Goal: Task Accomplishment & Management: Manage account settings

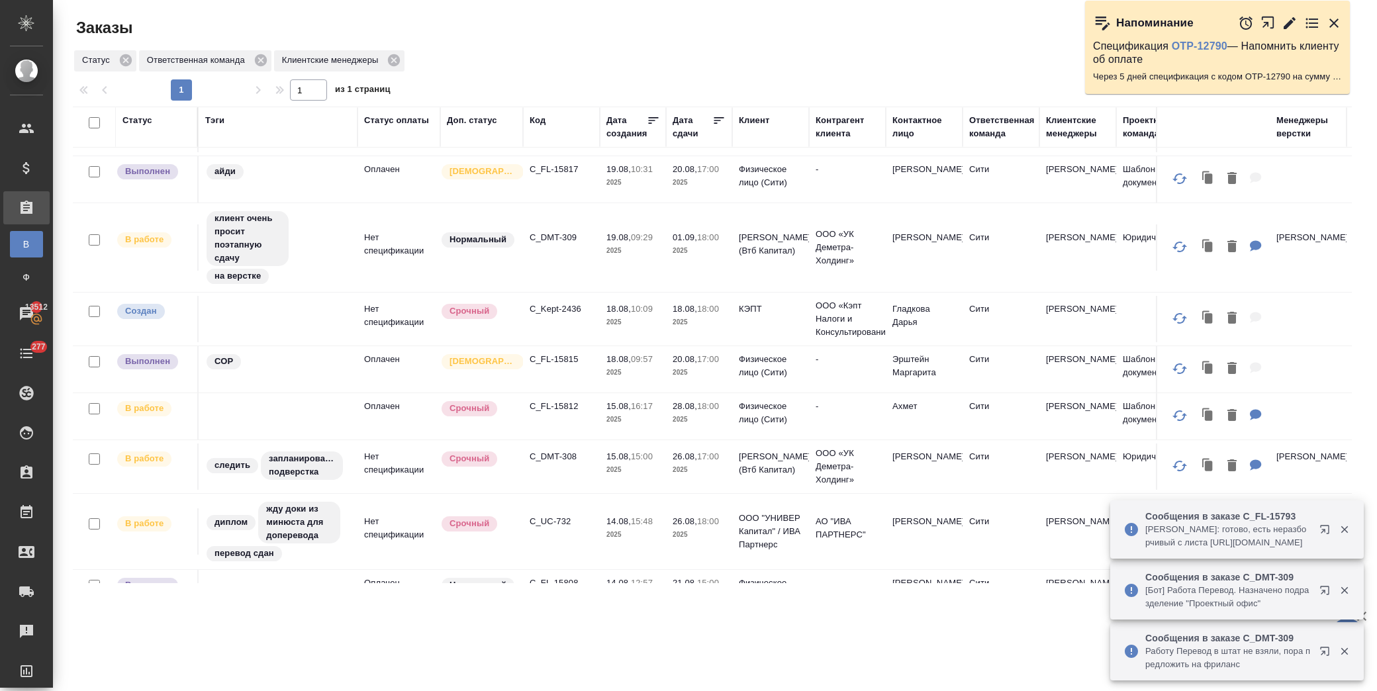
scroll to position [147, 0]
click at [563, 174] on p "C_FL-15817" at bounding box center [562, 168] width 64 height 13
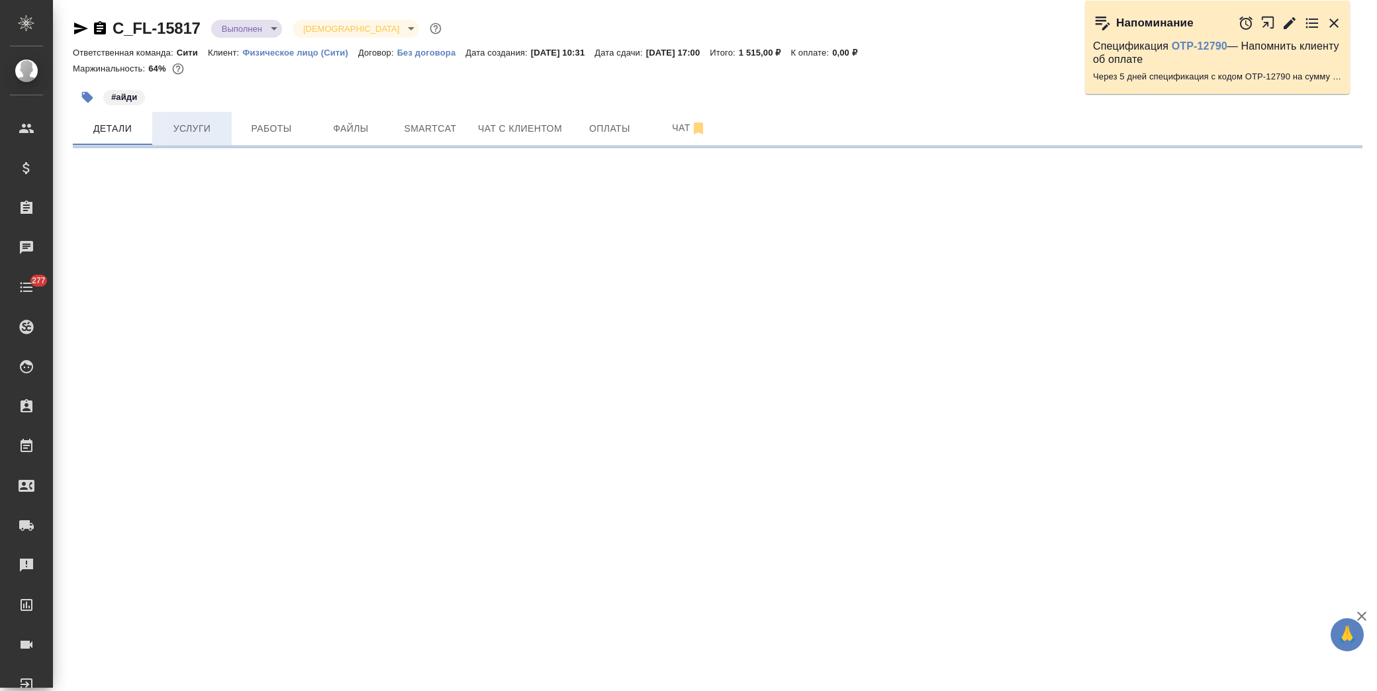
click at [220, 129] on span "Услуги" at bounding box center [192, 129] width 64 height 17
select select "RU"
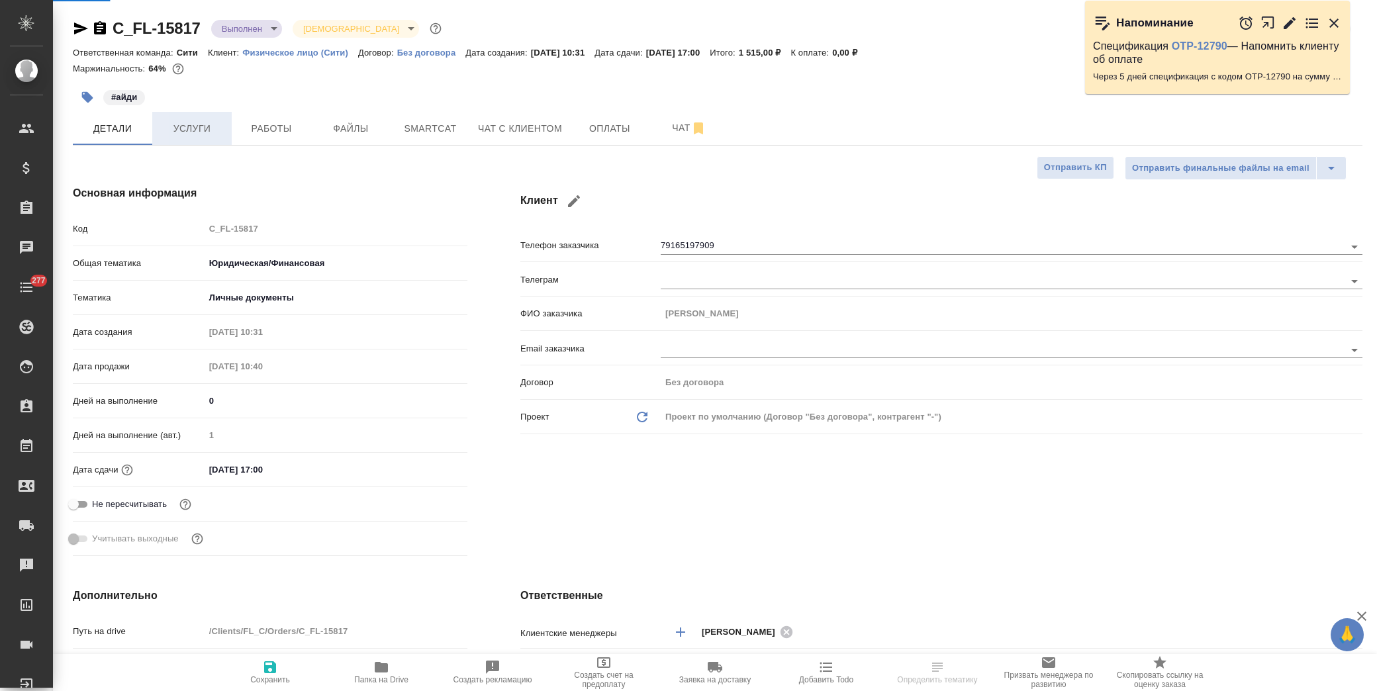
type textarea "x"
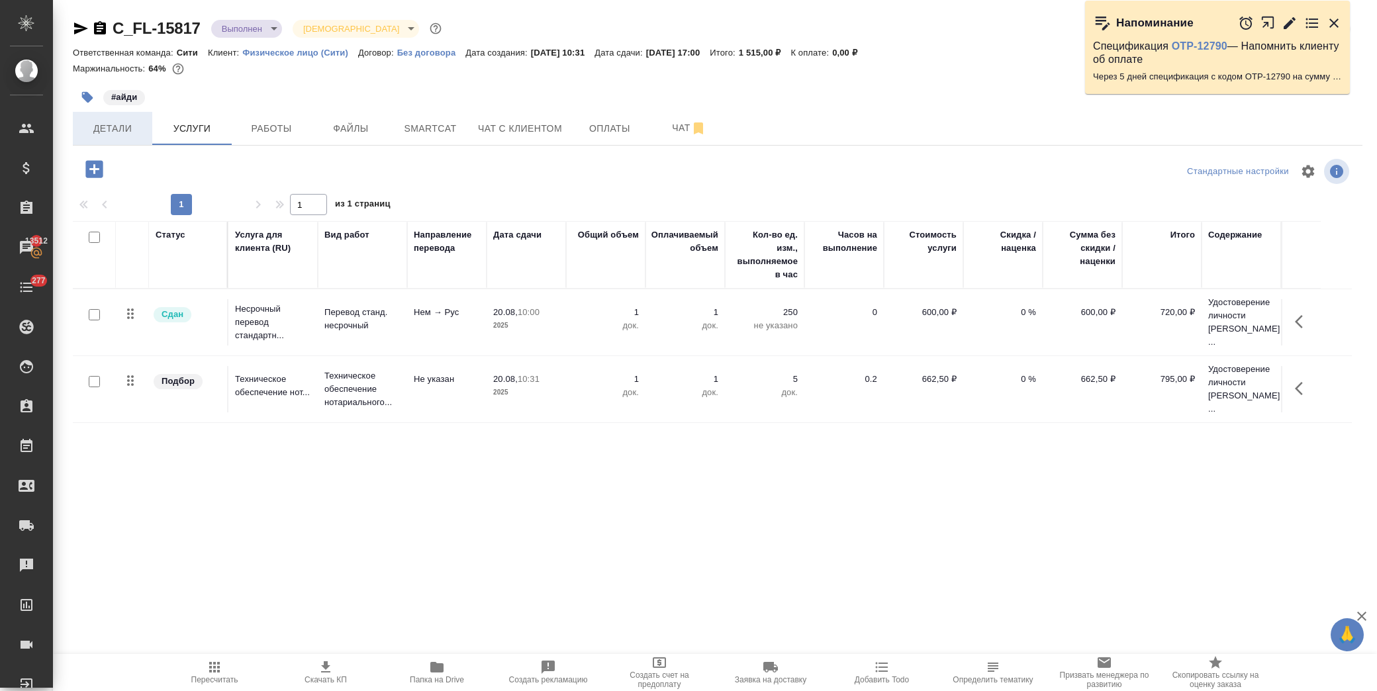
click at [104, 135] on span "Детали" at bounding box center [113, 129] width 64 height 17
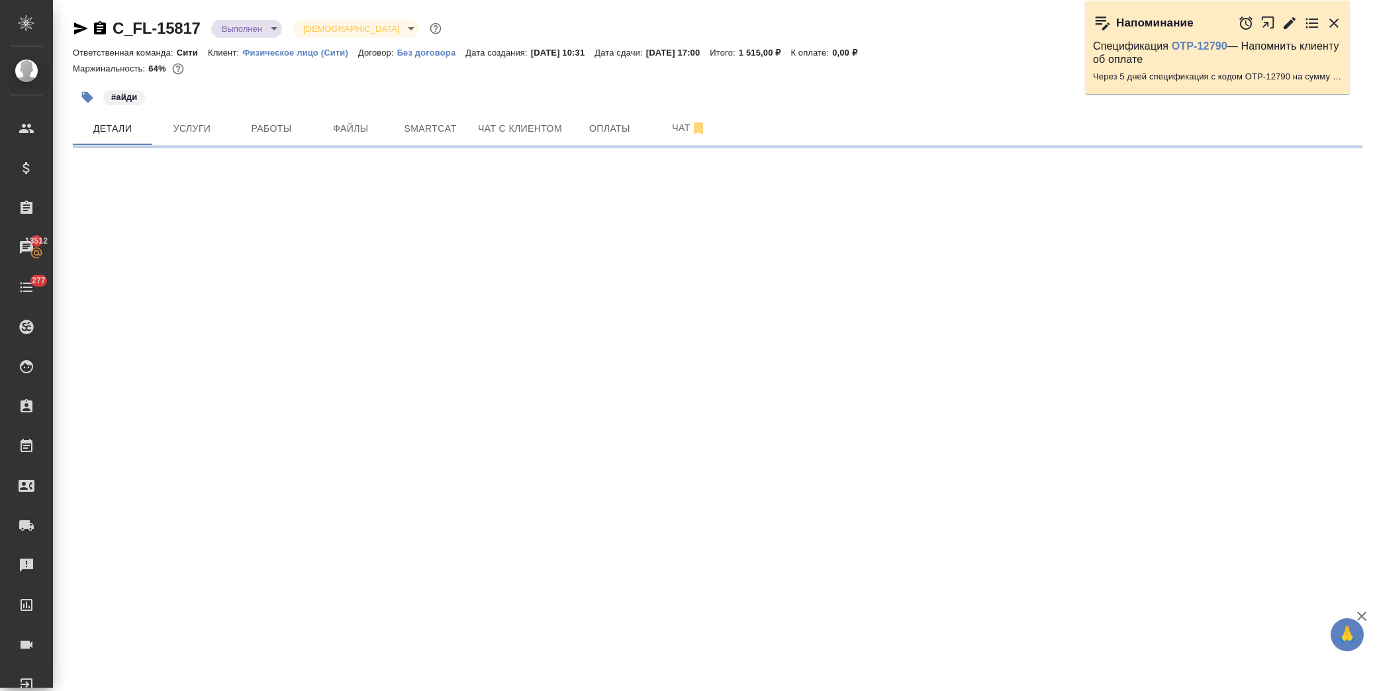
select select "RU"
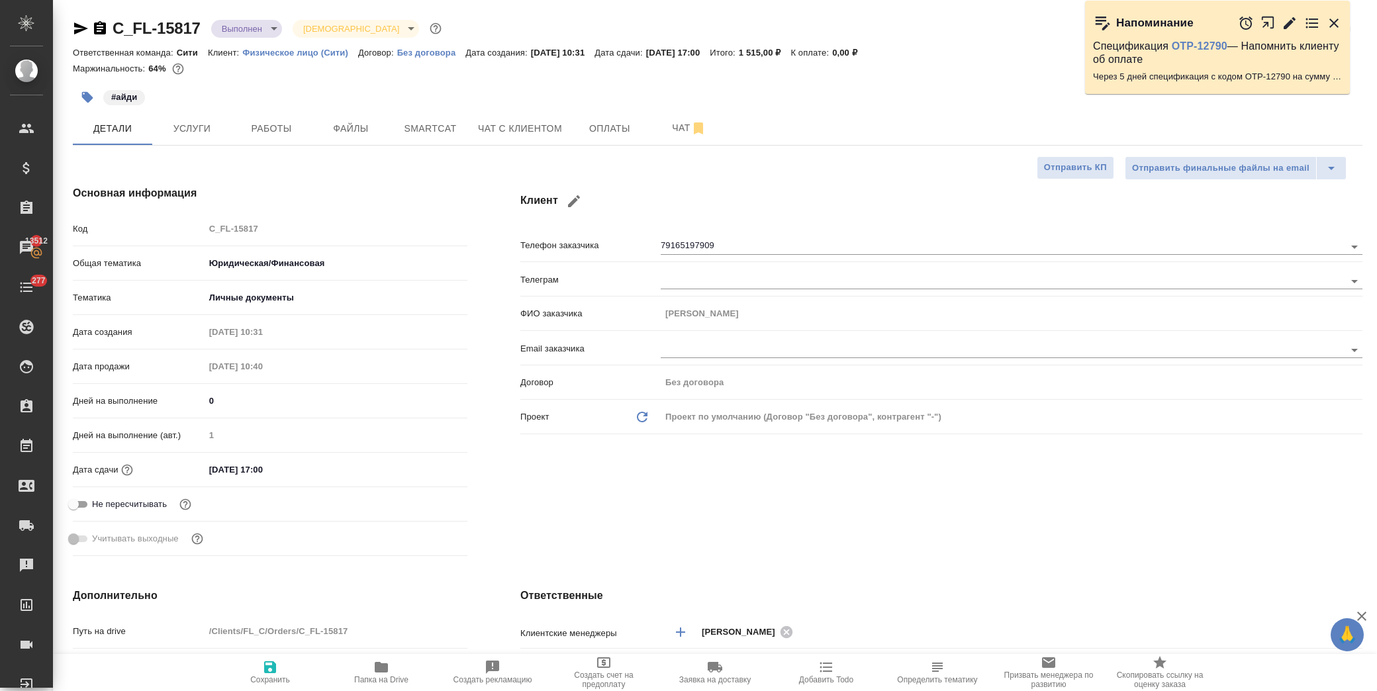
type textarea "x"
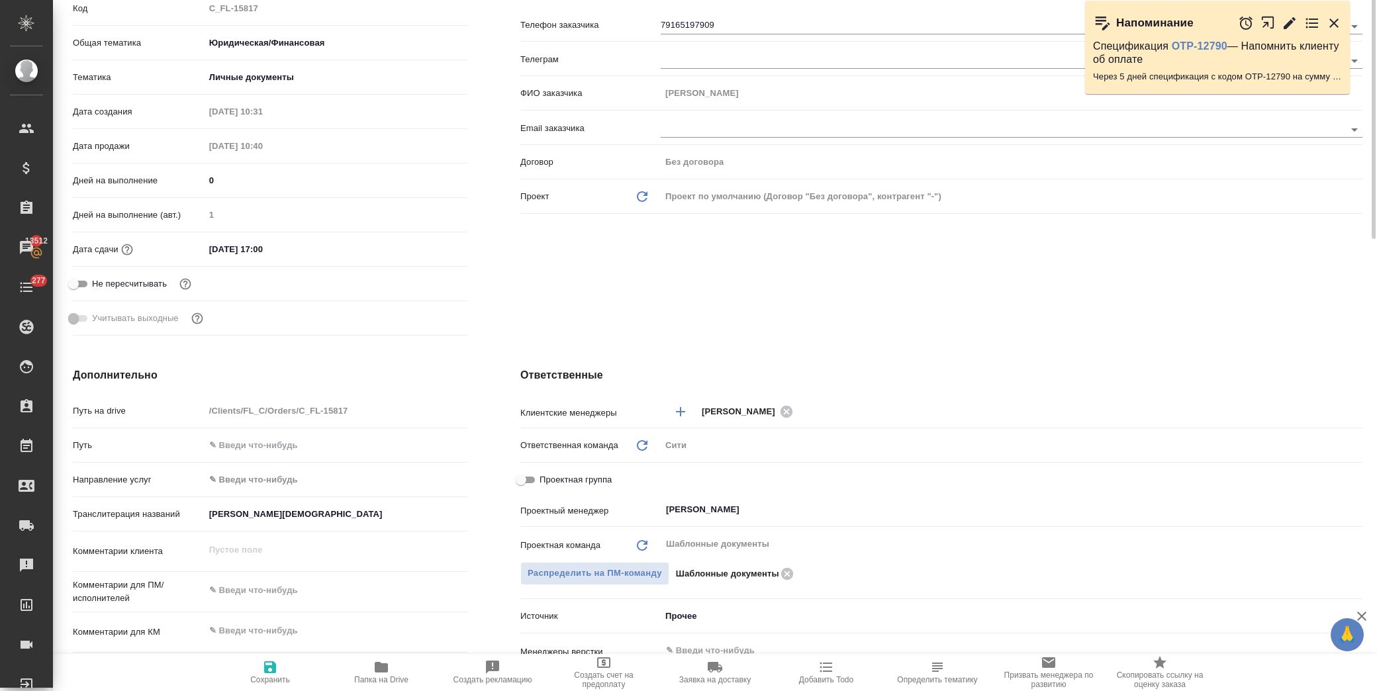
scroll to position [294, 0]
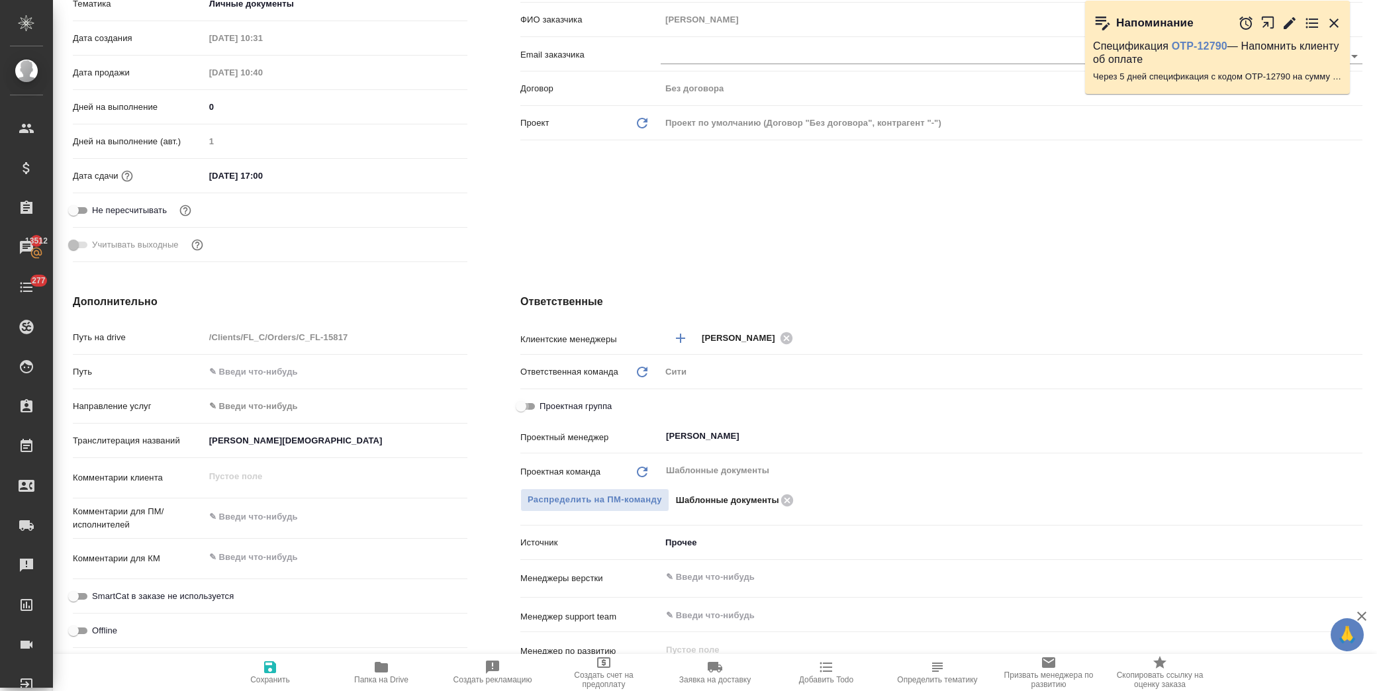
click at [525, 411] on input "Проектная группа" at bounding box center [521, 407] width 48 height 16
checkbox input "true"
type textarea "x"
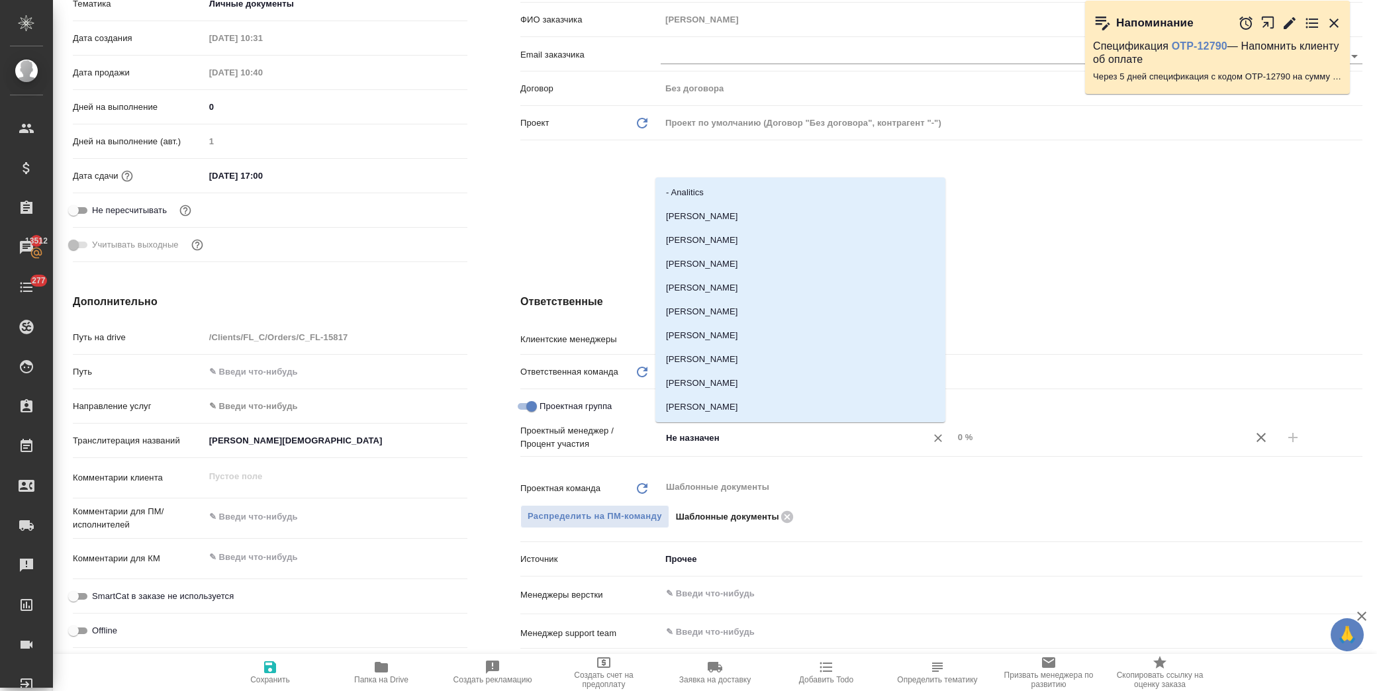
click at [686, 436] on input "Не назначен" at bounding box center [785, 438] width 240 height 16
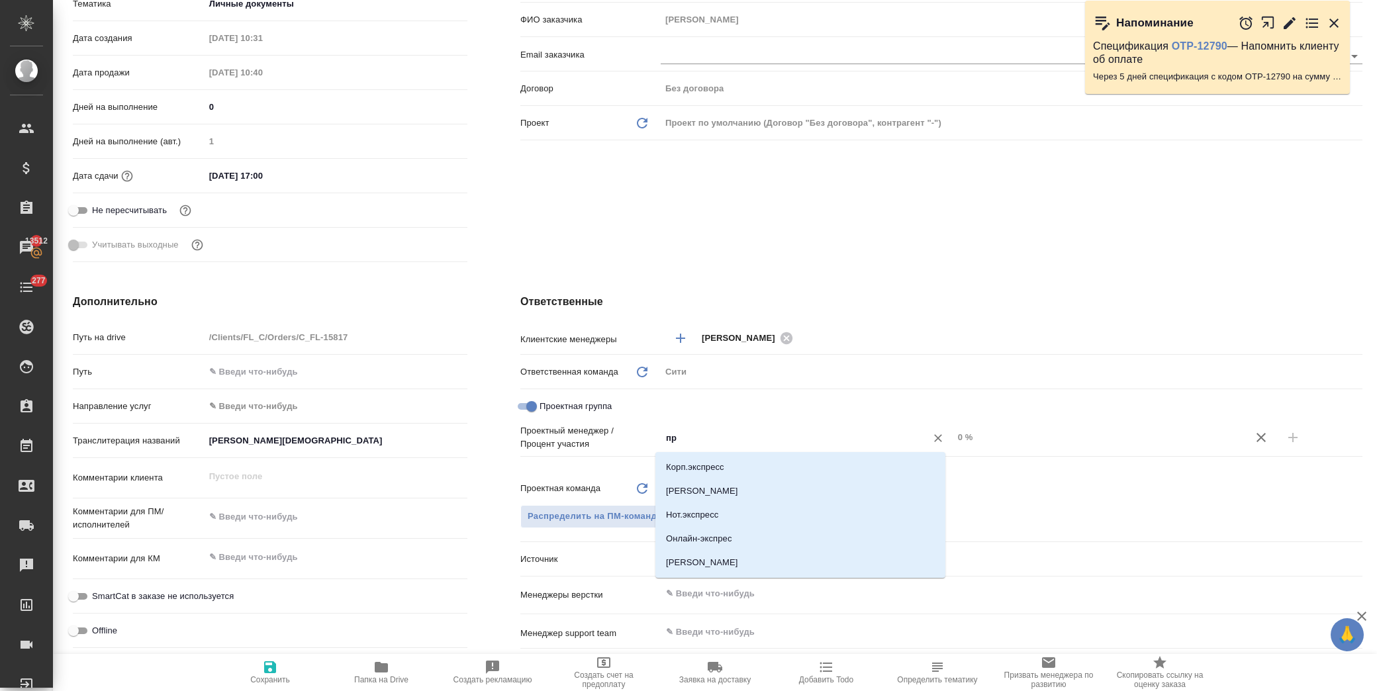
type input "п"
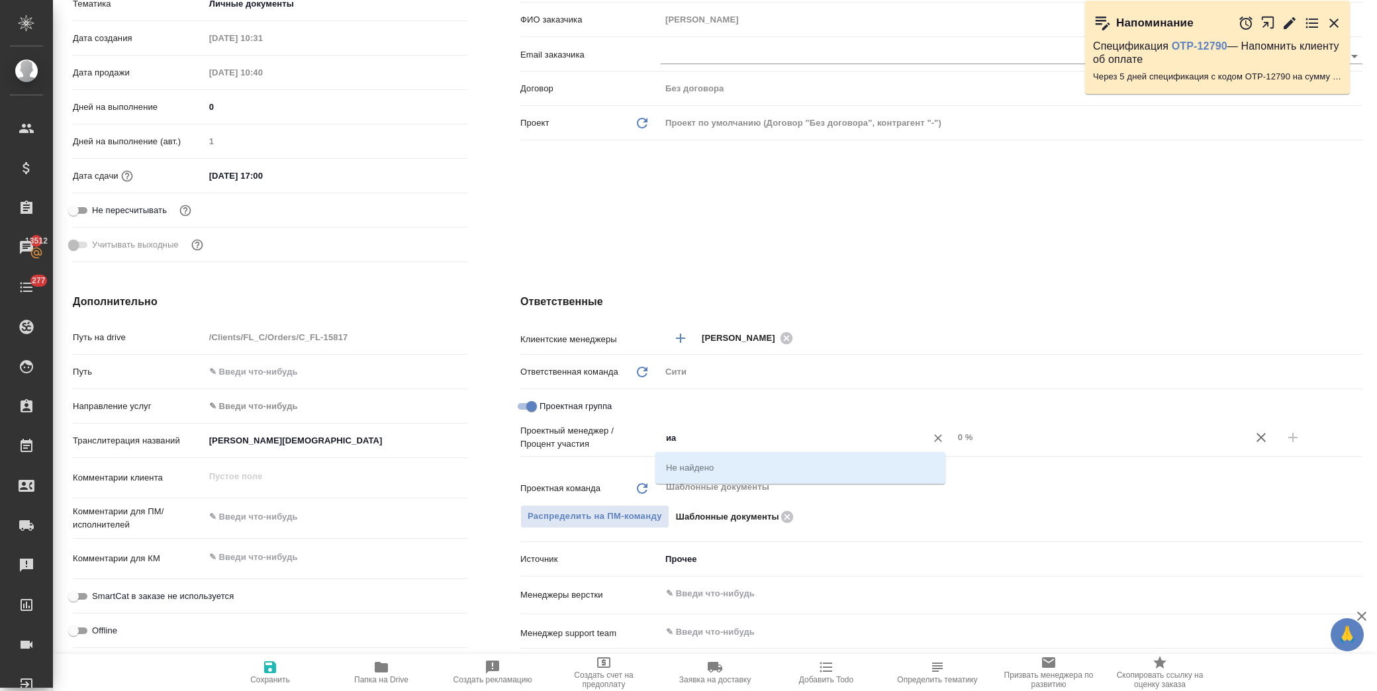
type input "и"
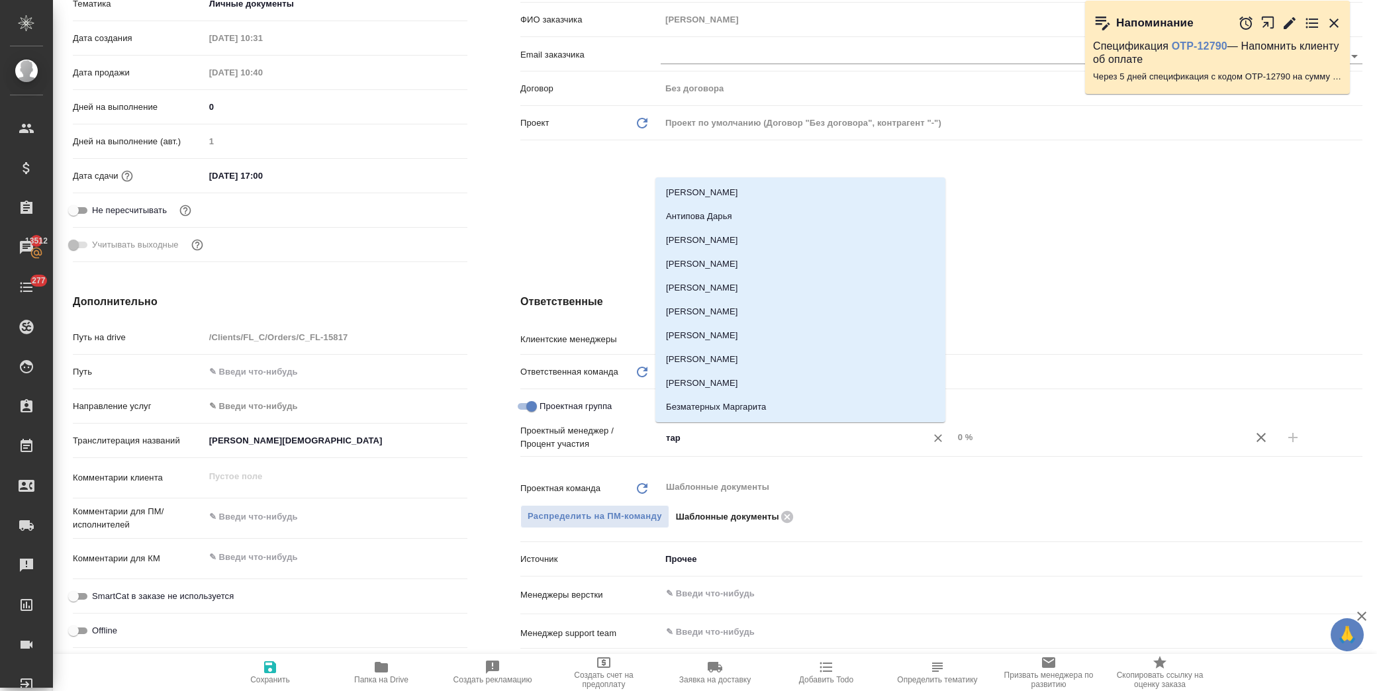
type input "тара"
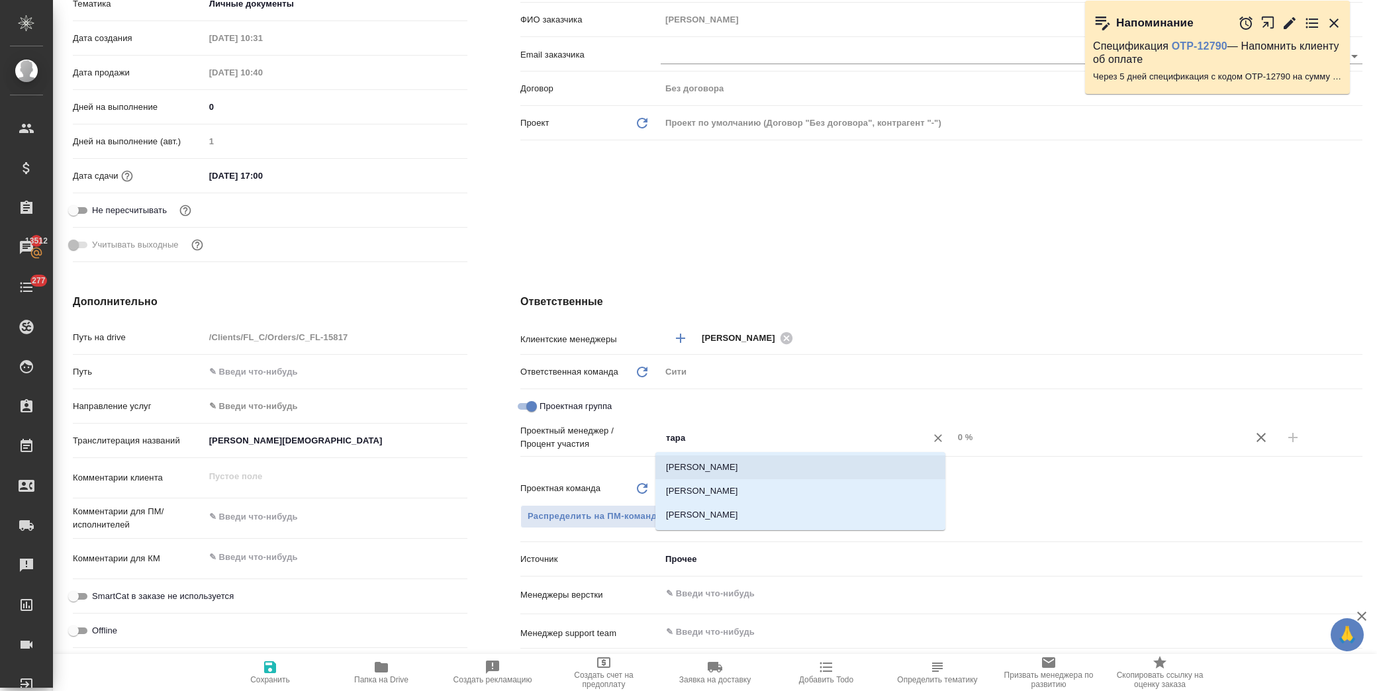
click at [730, 470] on li "[PERSON_NAME]" at bounding box center [800, 468] width 290 height 24
type textarea "x"
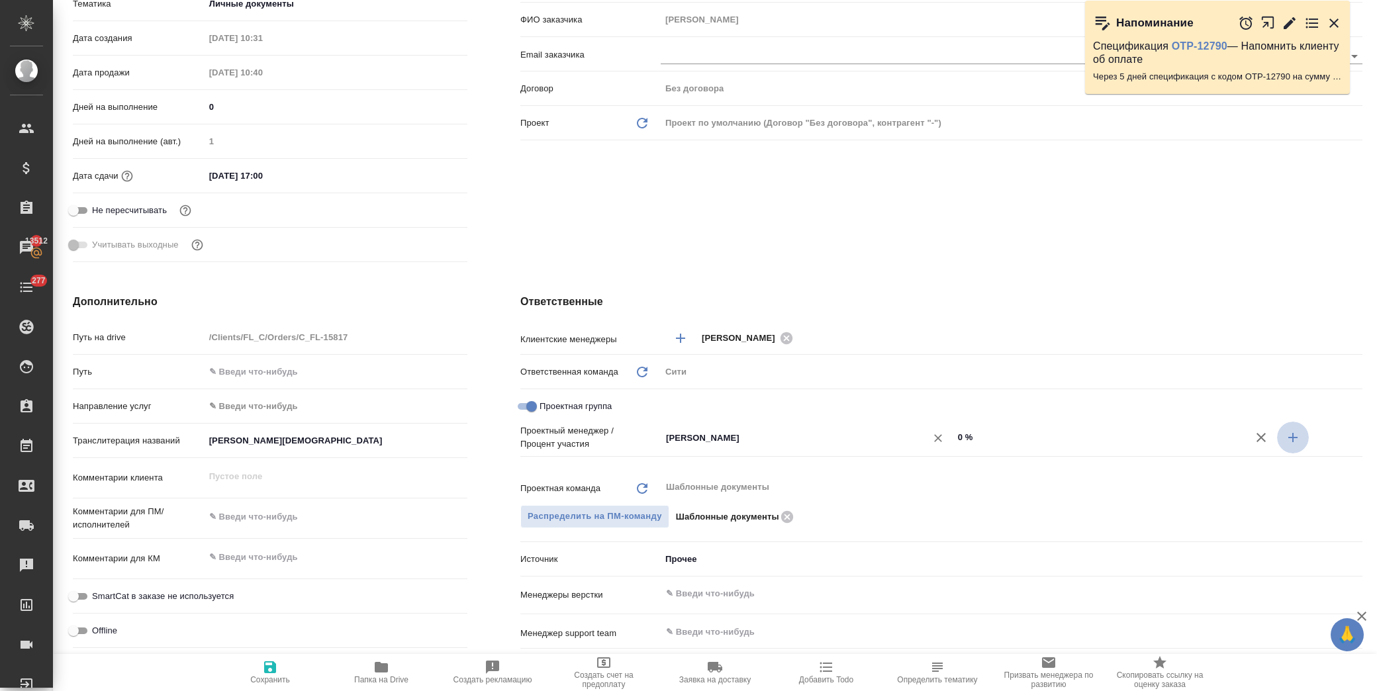
drag, startPoint x: 1284, startPoint y: 435, endPoint x: 869, endPoint y: 435, distance: 415.8
click at [1277, 435] on button "button" at bounding box center [1293, 438] width 32 height 32
type textarea "x"
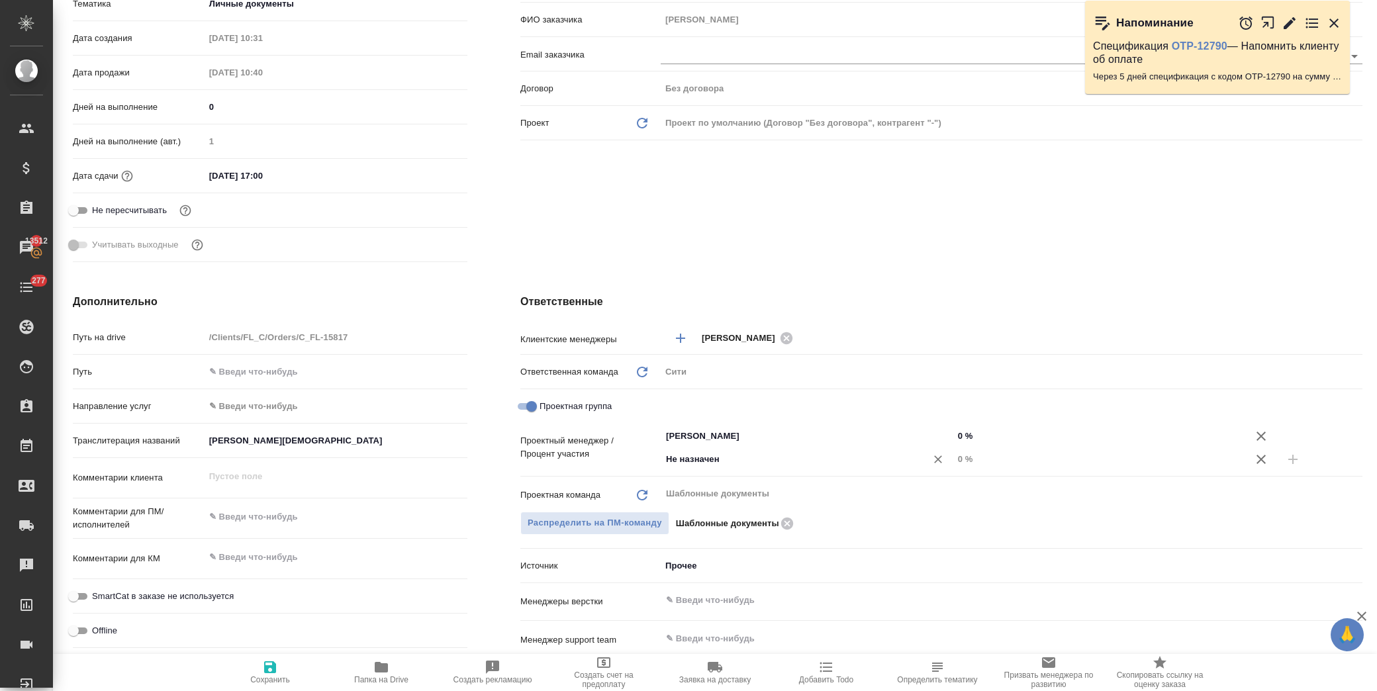
click at [696, 462] on input "Не назначен" at bounding box center [785, 460] width 240 height 16
type input "димитри"
click at [744, 493] on li "[PERSON_NAME]" at bounding box center [800, 489] width 290 height 24
type textarea "x"
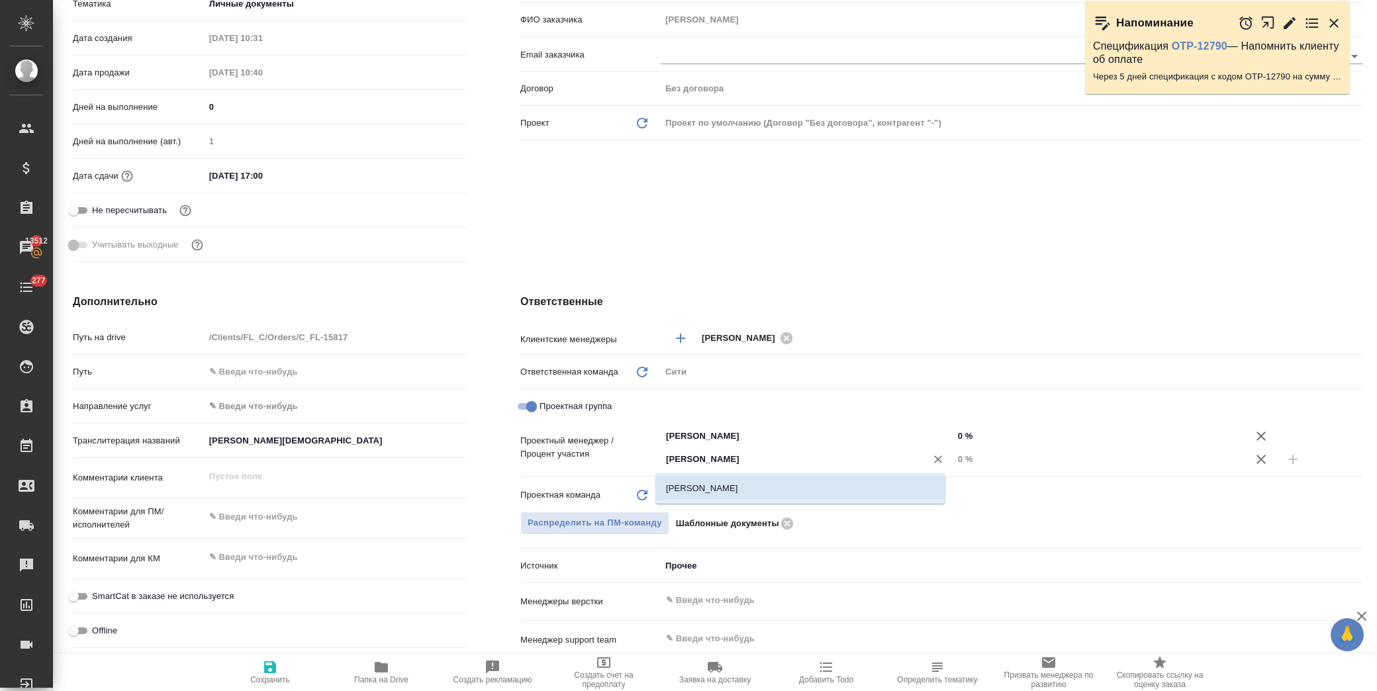
type textarea "x"
drag, startPoint x: 945, startPoint y: 463, endPoint x: 957, endPoint y: 463, distance: 11.3
click at [957, 463] on input "0 %" at bounding box center [1099, 459] width 291 height 19
type input "5 %"
type textarea "x"
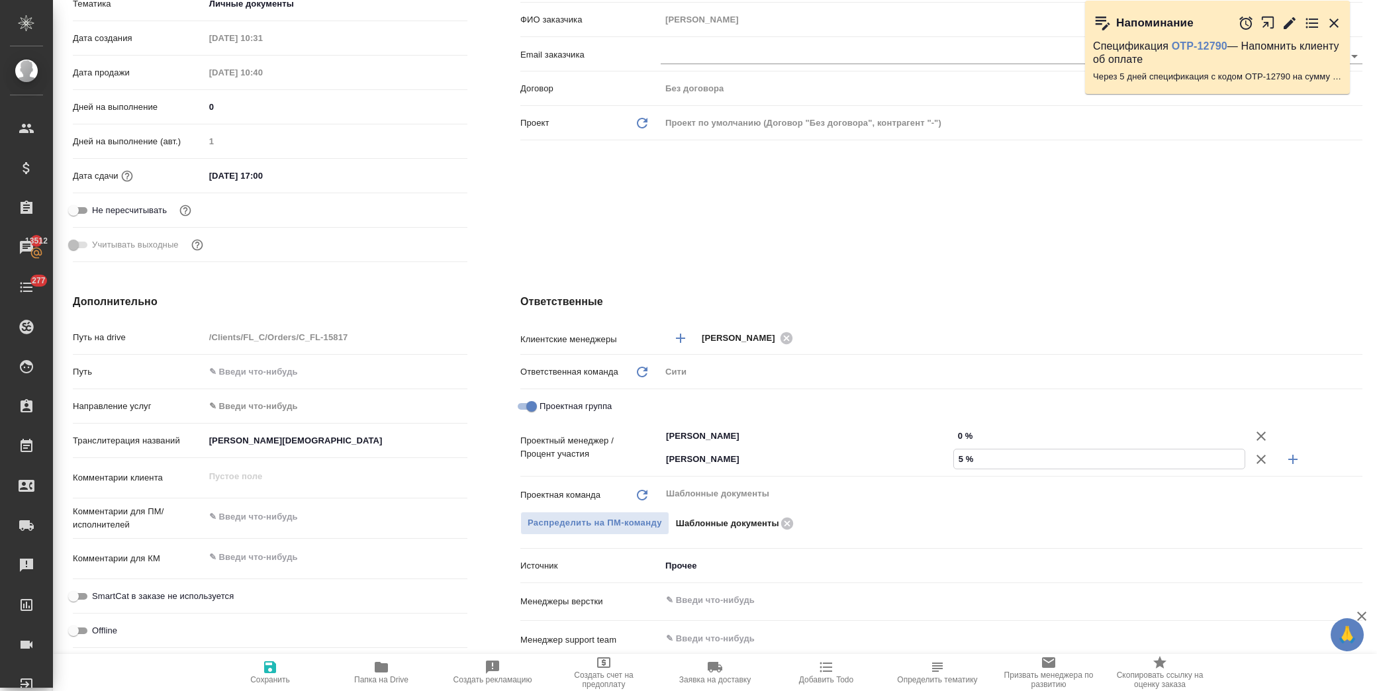
type textarea "x"
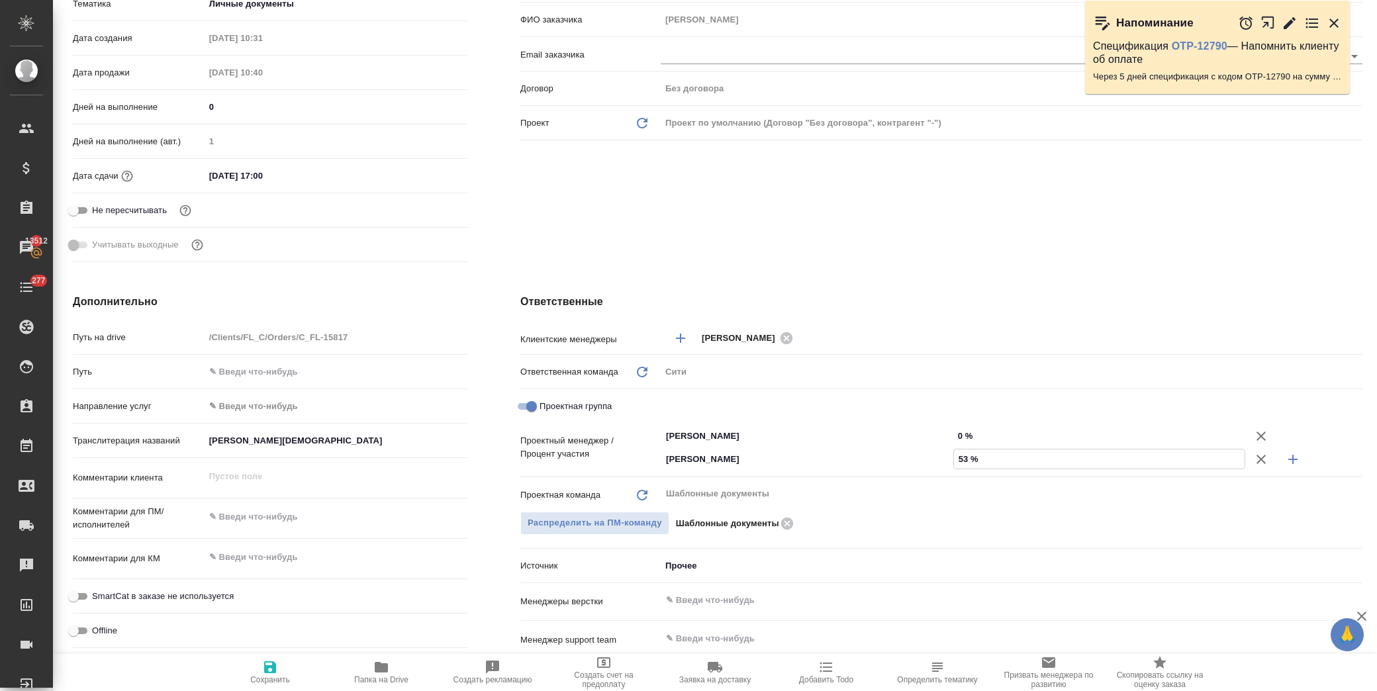
type input "53 %"
drag, startPoint x: 955, startPoint y: 434, endPoint x: 948, endPoint y: 432, distance: 6.9
click at [954, 432] on input "0 %" at bounding box center [1099, 435] width 291 height 19
type textarea "x"
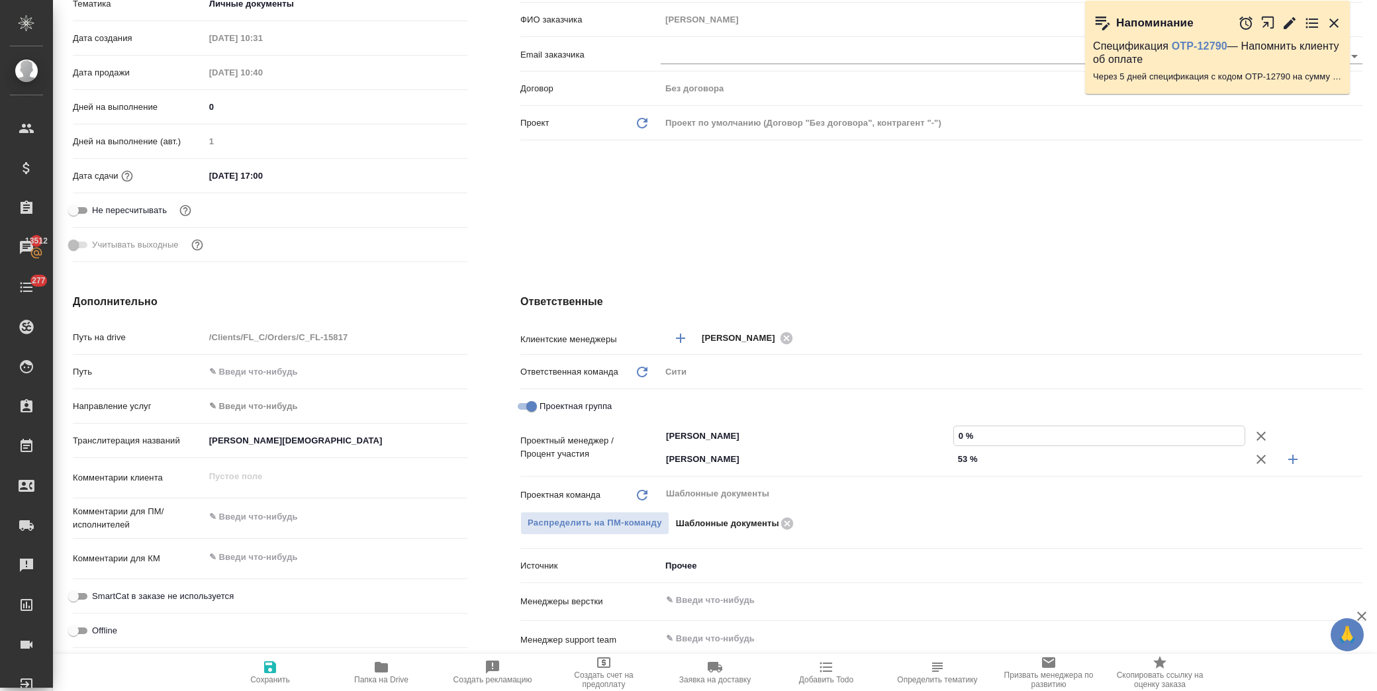
type textarea "x"
type input "4 %"
type textarea "x"
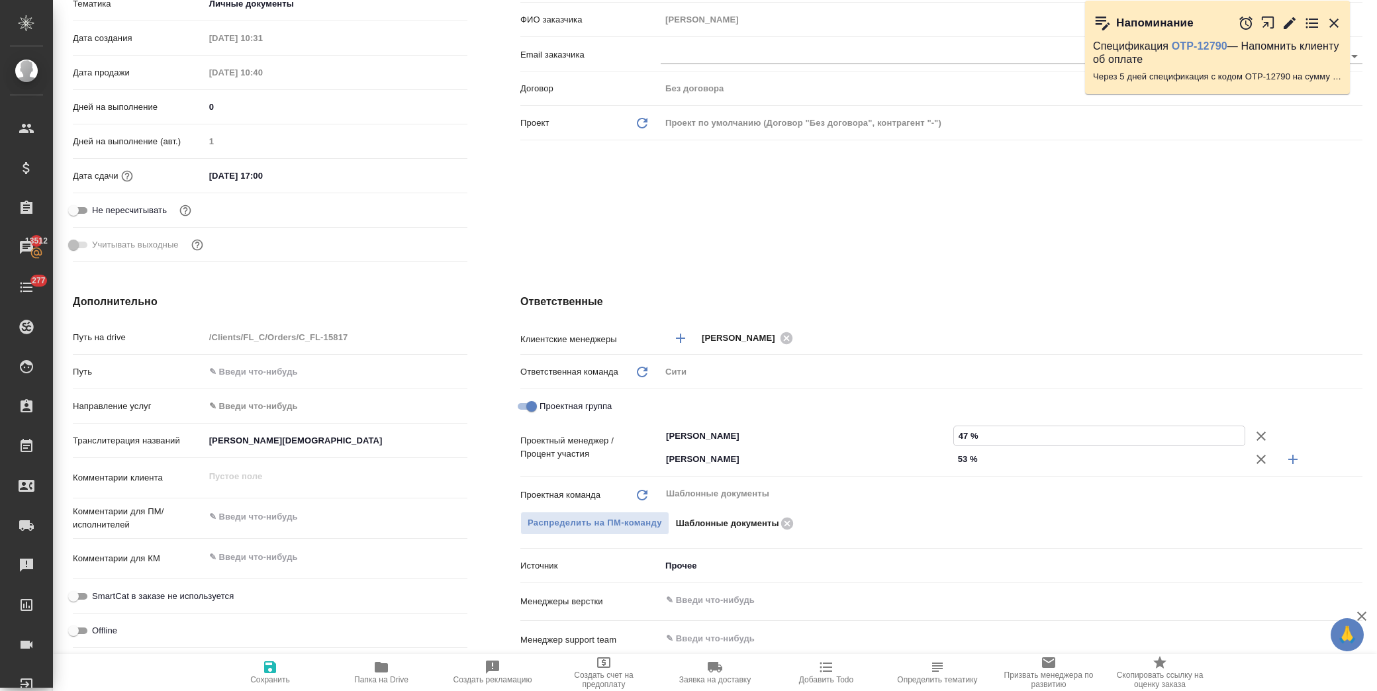
type input "47 %"
click at [276, 678] on span "Сохранить" at bounding box center [270, 679] width 40 height 9
type textarea "x"
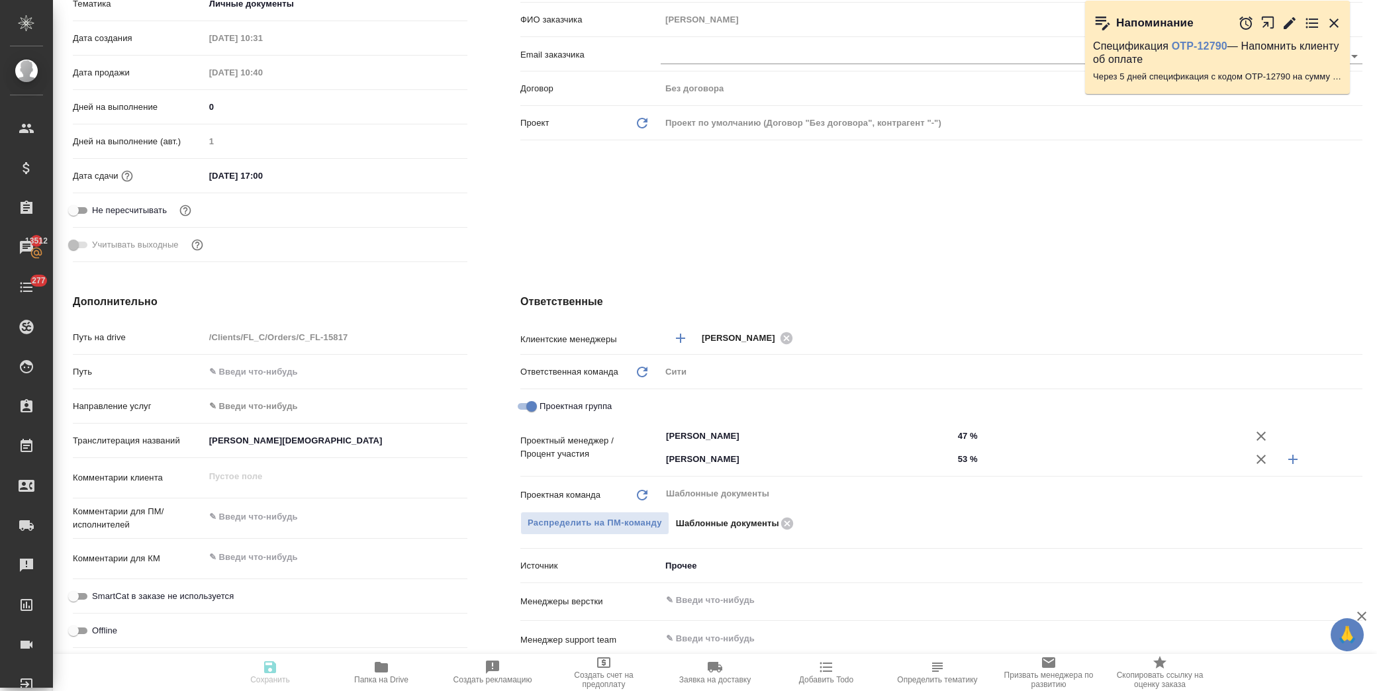
type textarea "x"
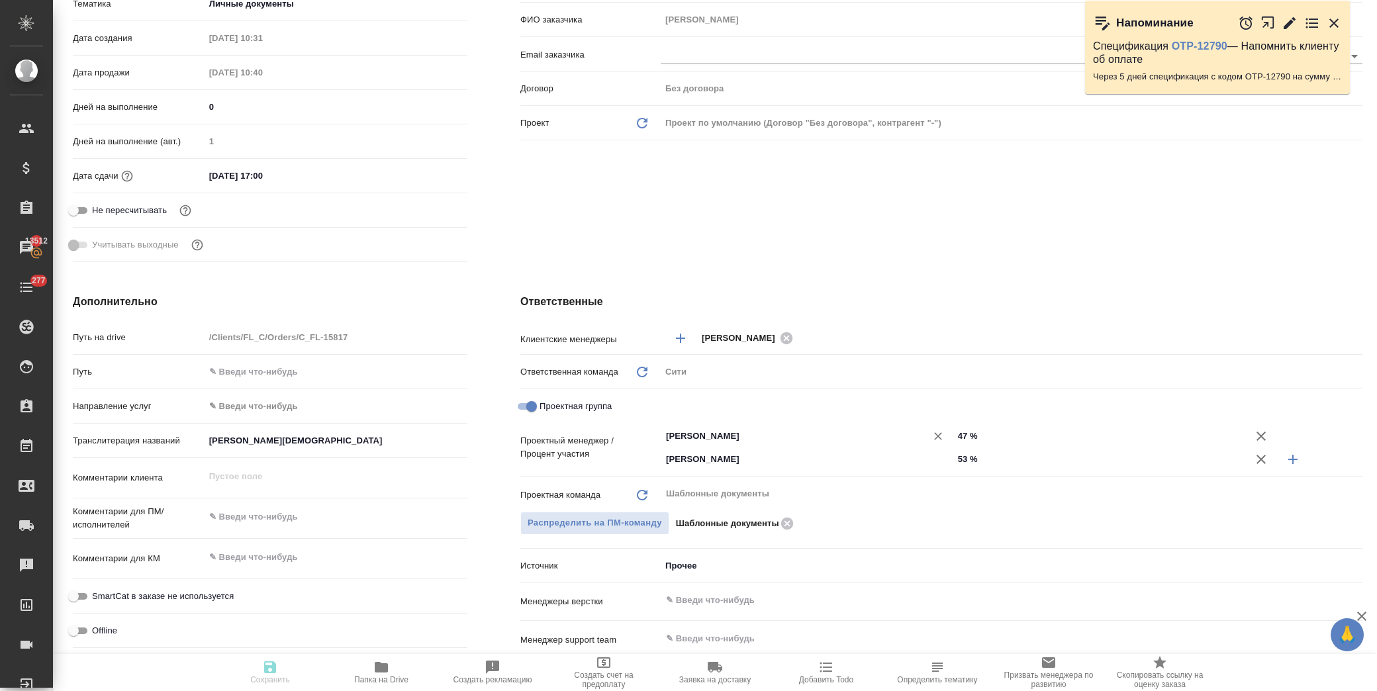
type textarea "x"
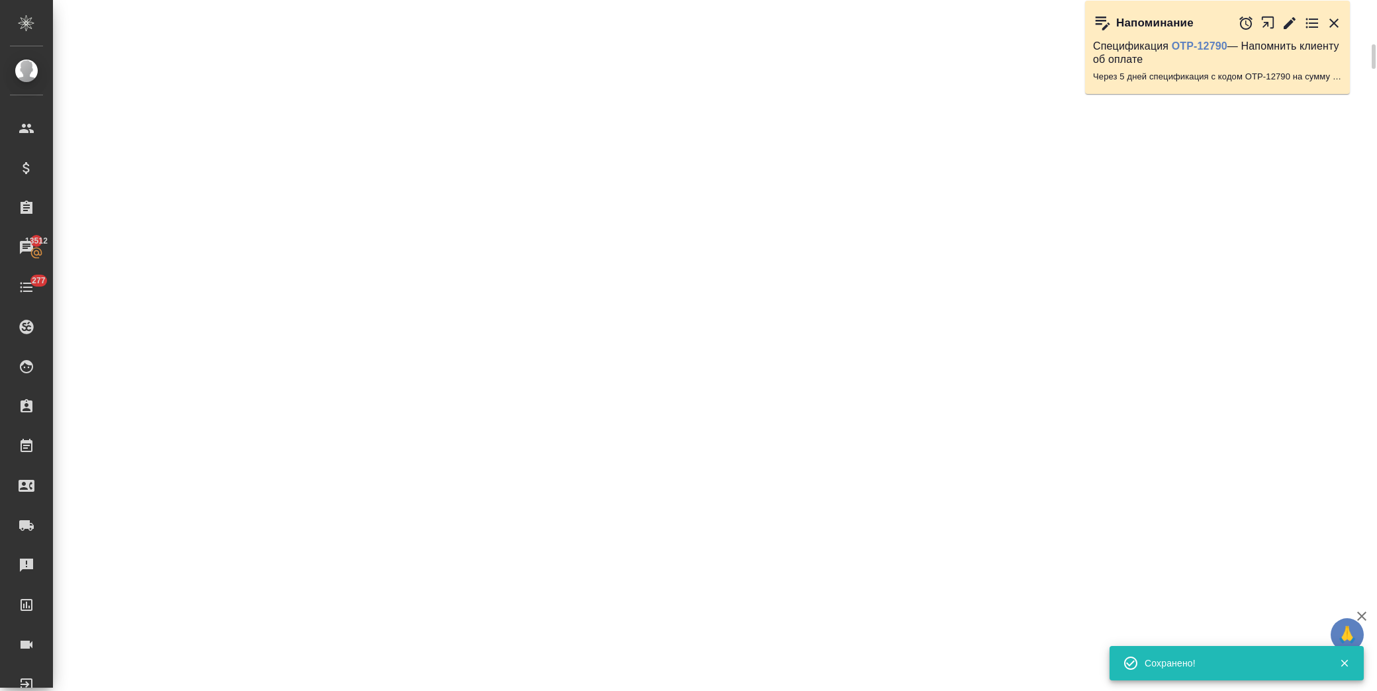
scroll to position [283, 0]
select select "RU"
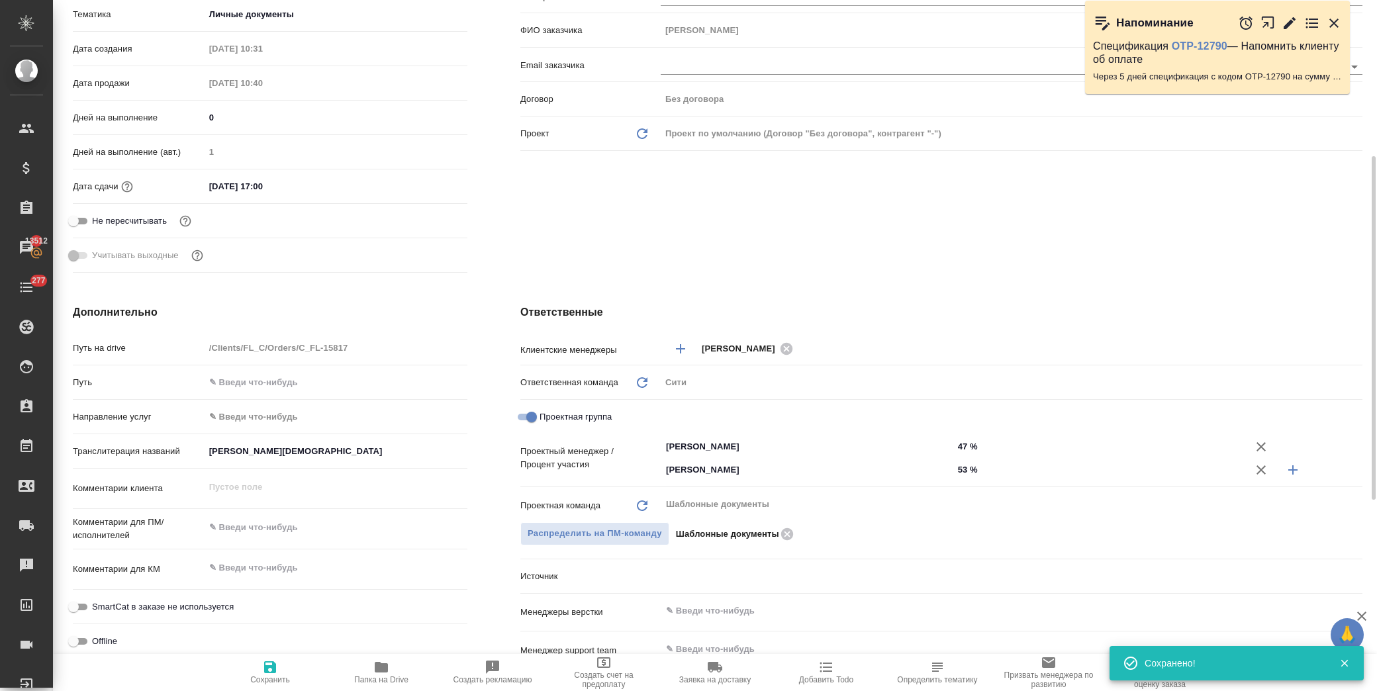
scroll to position [294, 0]
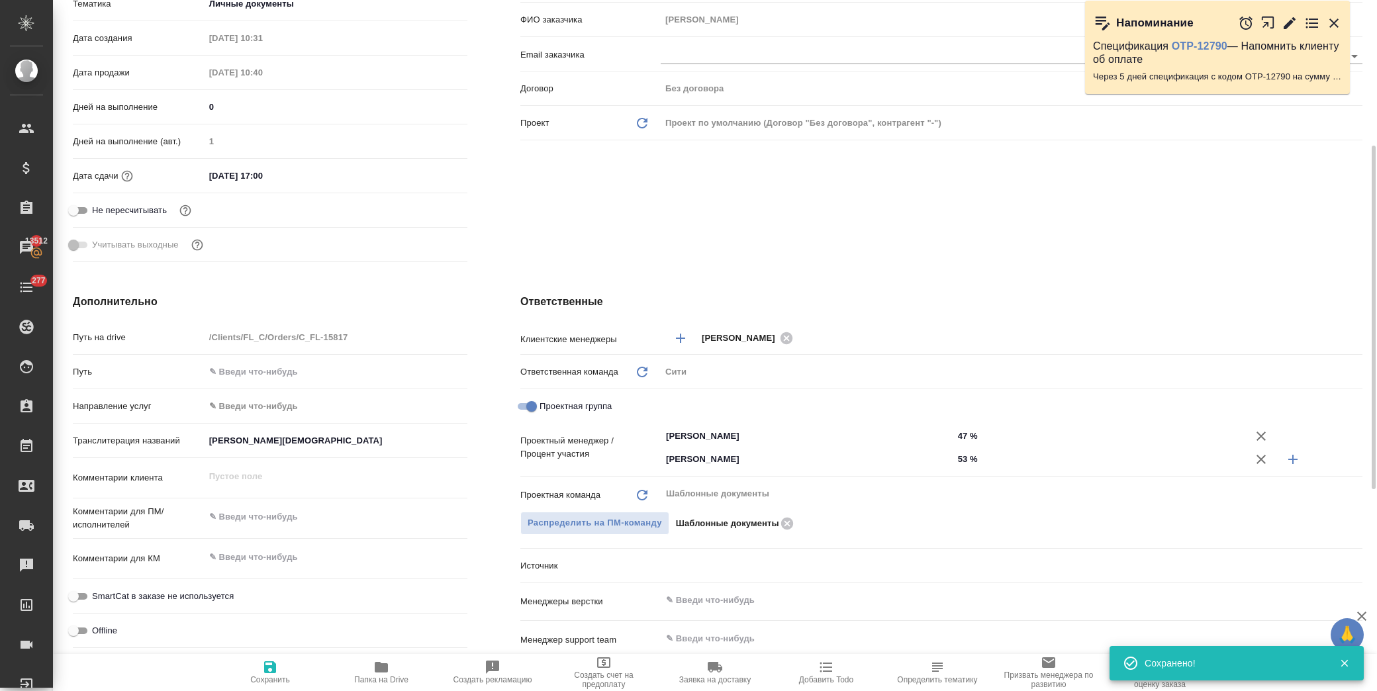
type textarea "x"
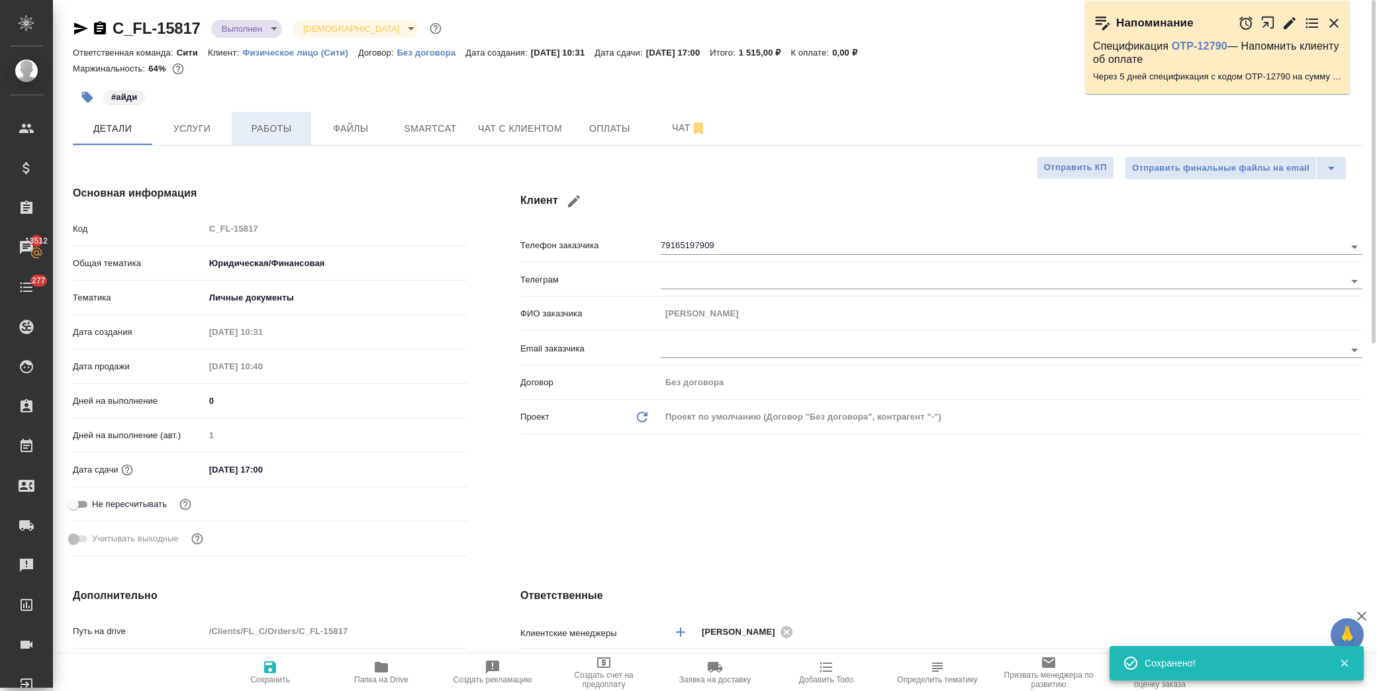
click at [305, 130] on button "Работы" at bounding box center [271, 128] width 79 height 33
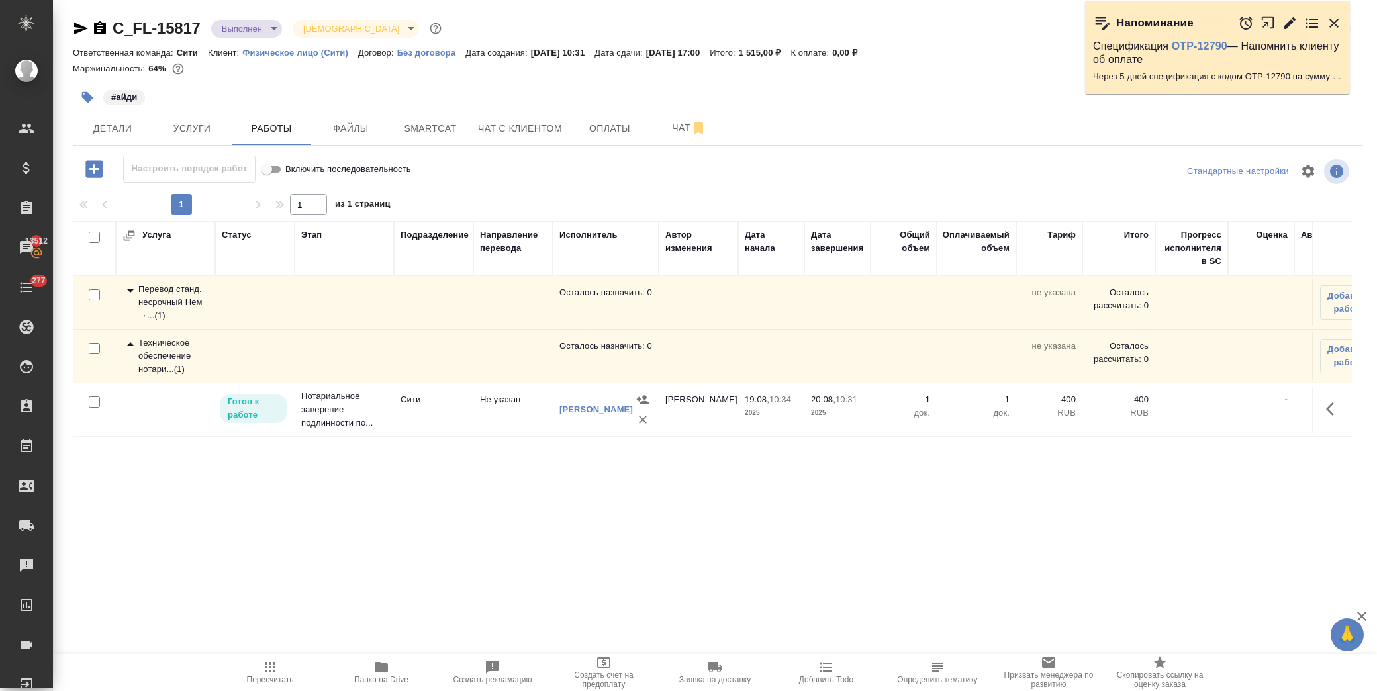
click at [1326, 412] on icon "button" at bounding box center [1334, 409] width 16 height 16
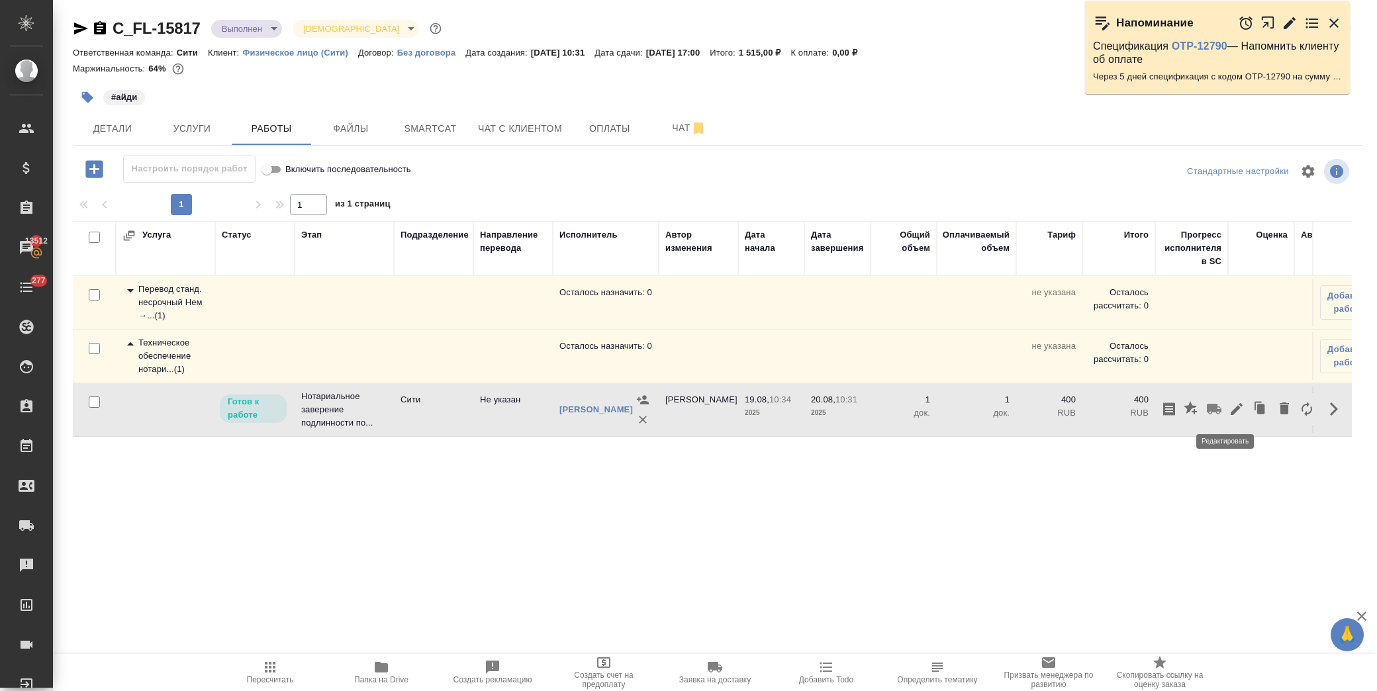
click at [1226, 411] on button "button" at bounding box center [1237, 409] width 23 height 32
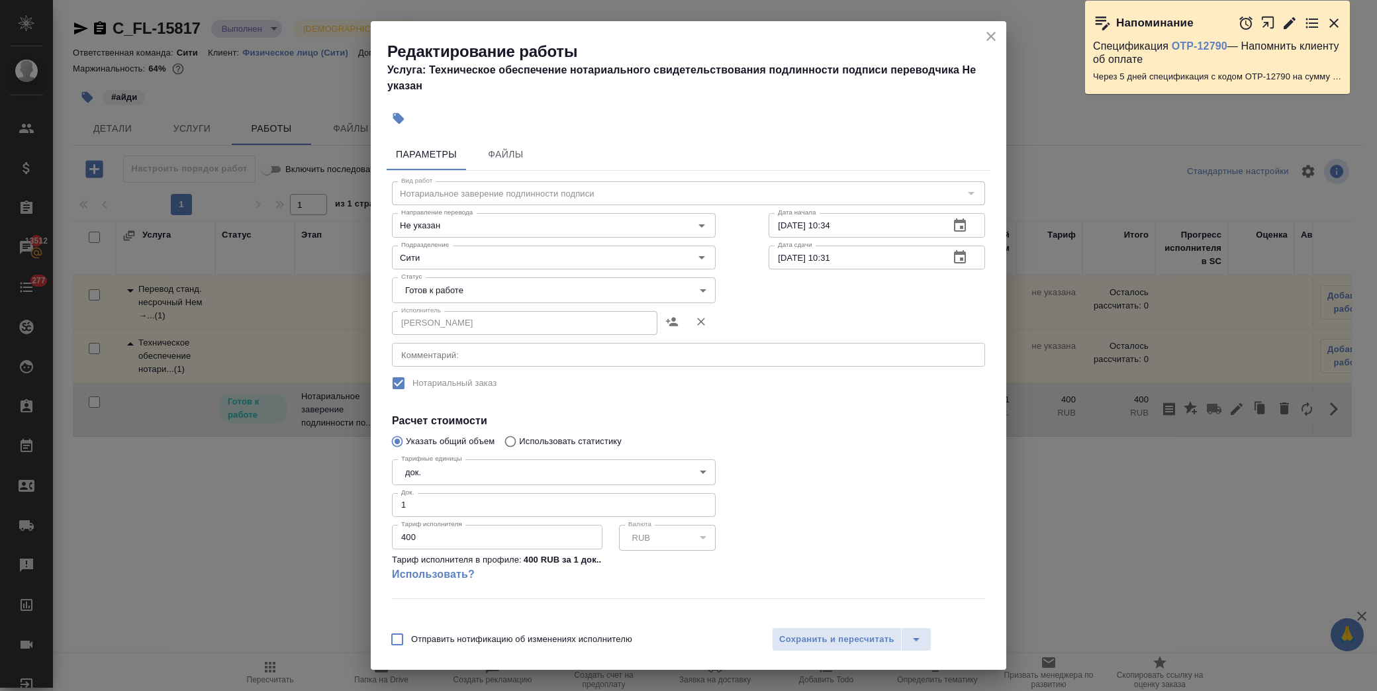
click at [486, 285] on body "🙏 .cls-1 fill:#fff; AWATERA Лофицкая Юлия Владимировна Клиенты Спецификации Зак…" at bounding box center [688, 345] width 1377 height 691
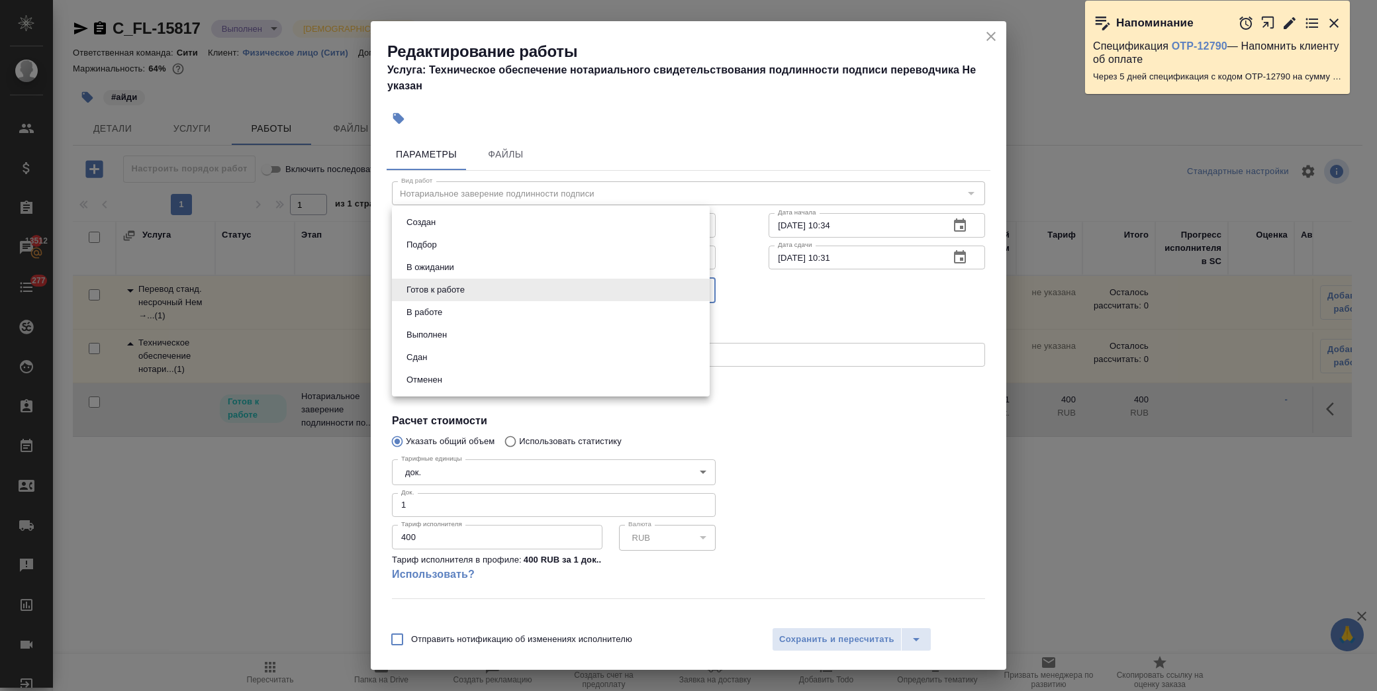
click at [465, 349] on li "Сдан" at bounding box center [551, 357] width 318 height 23
type input "closed"
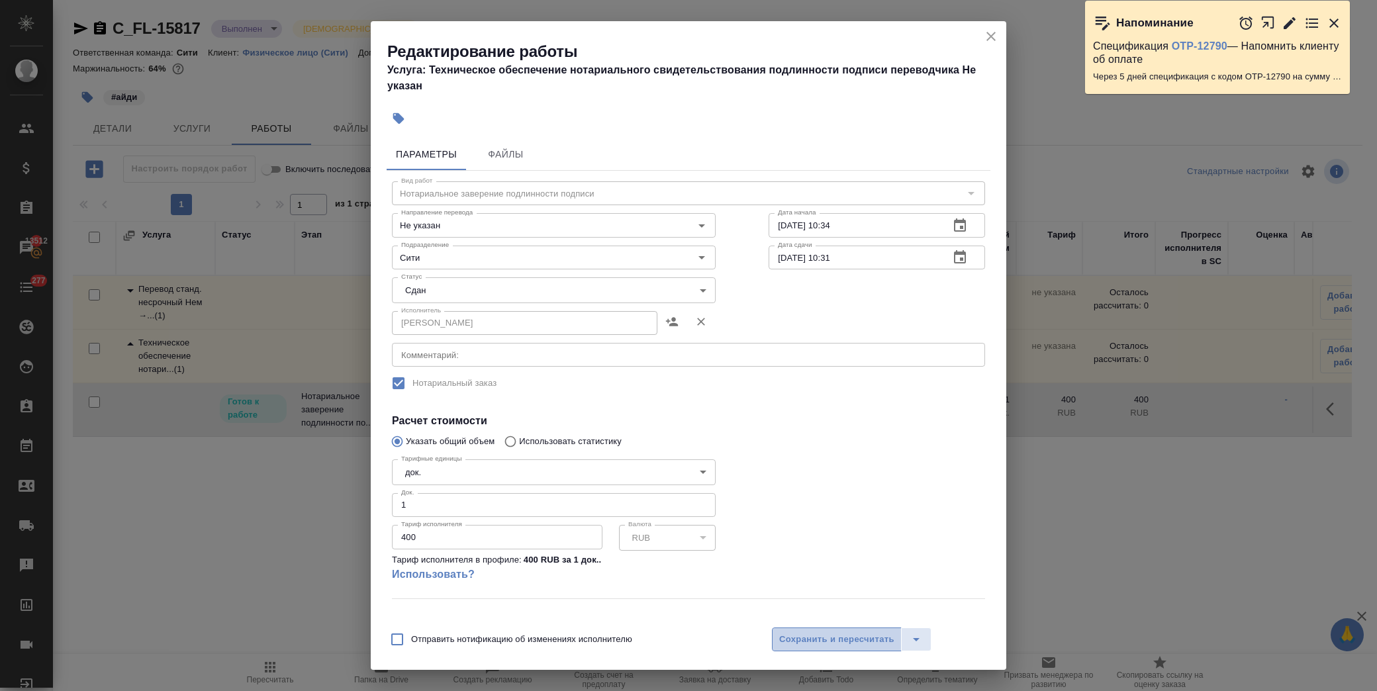
click at [833, 634] on span "Сохранить и пересчитать" at bounding box center [836, 639] width 115 height 15
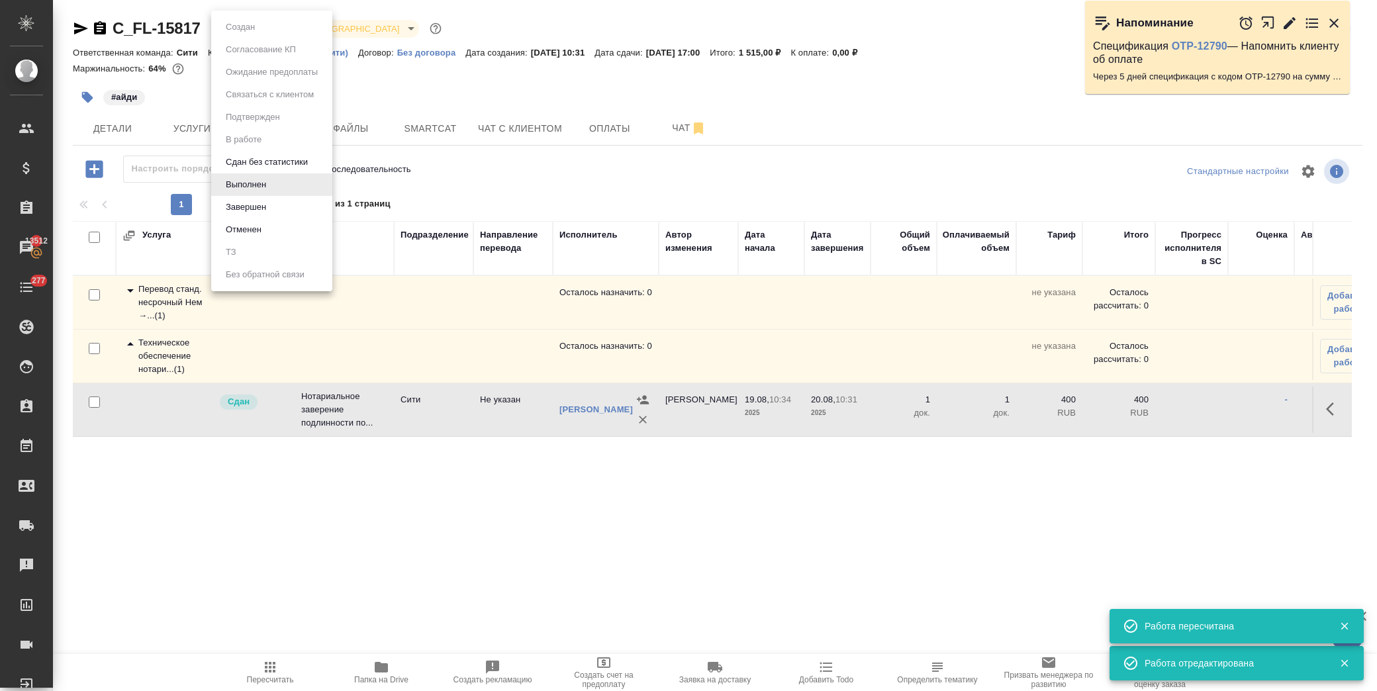
click at [252, 28] on body "🙏 .cls-1 fill:#fff; AWATERA Лофицкая Юлия Владимировна Клиенты Спецификации Зак…" at bounding box center [688, 345] width 1377 height 691
click at [269, 206] on button "Завершен" at bounding box center [246, 207] width 48 height 15
